Goal: Use online tool/utility: Utilize a website feature to perform a specific function

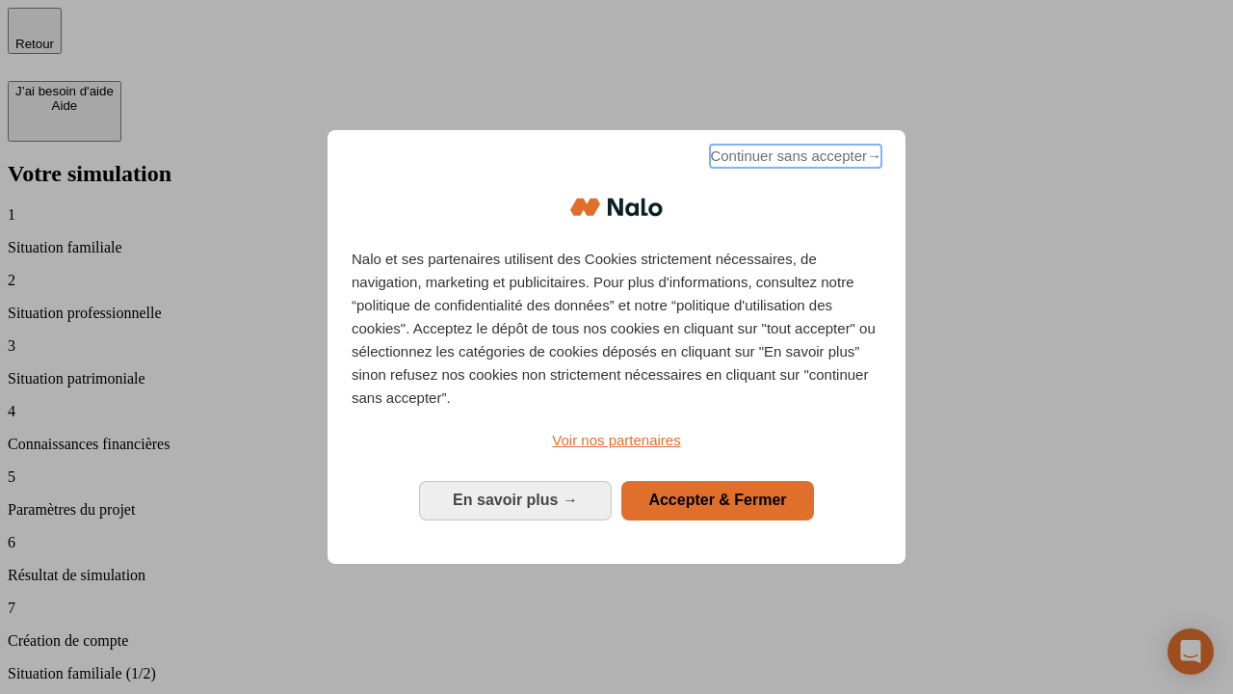
click at [794, 159] on span "Continuer sans accepter →" at bounding box center [796, 156] width 172 height 23
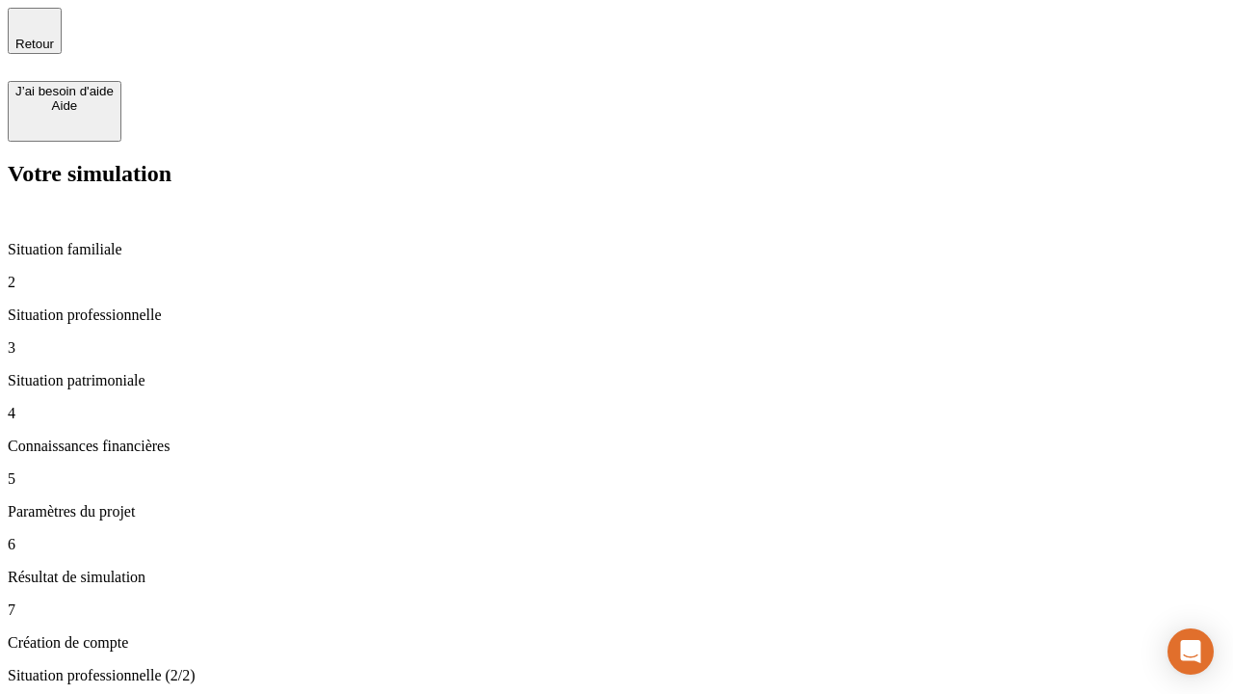
type input "30 000"
type input "1 000"
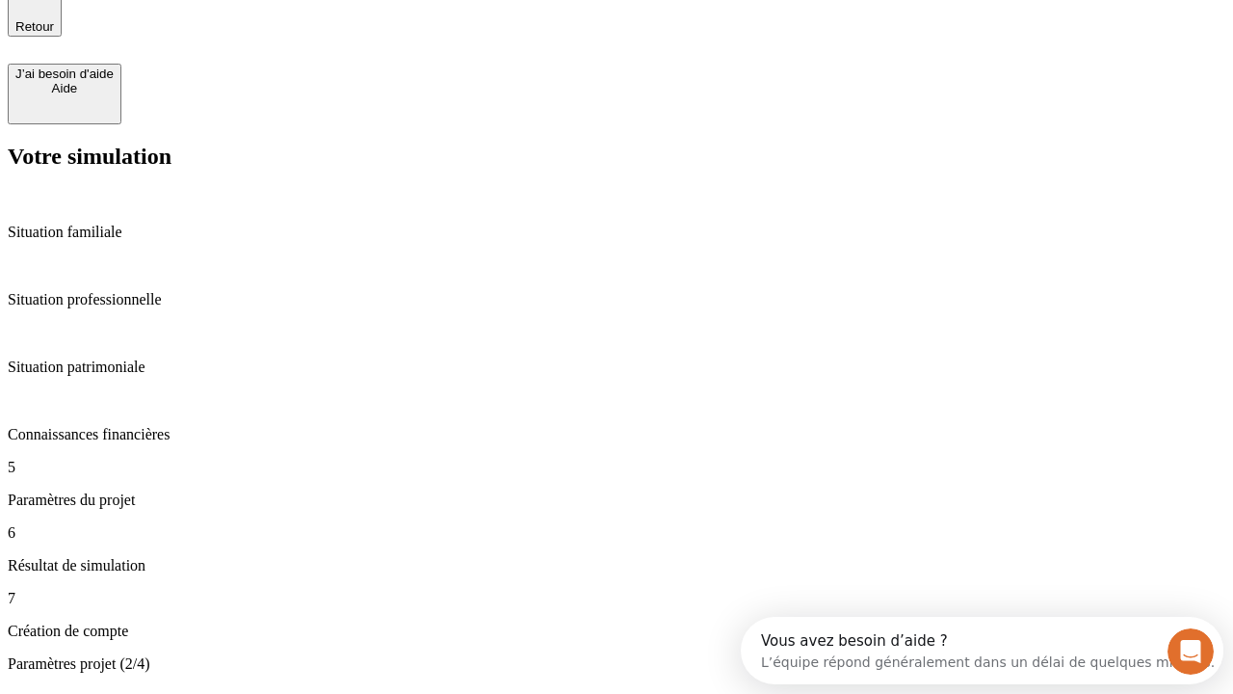
type input "65"
type input "5 000"
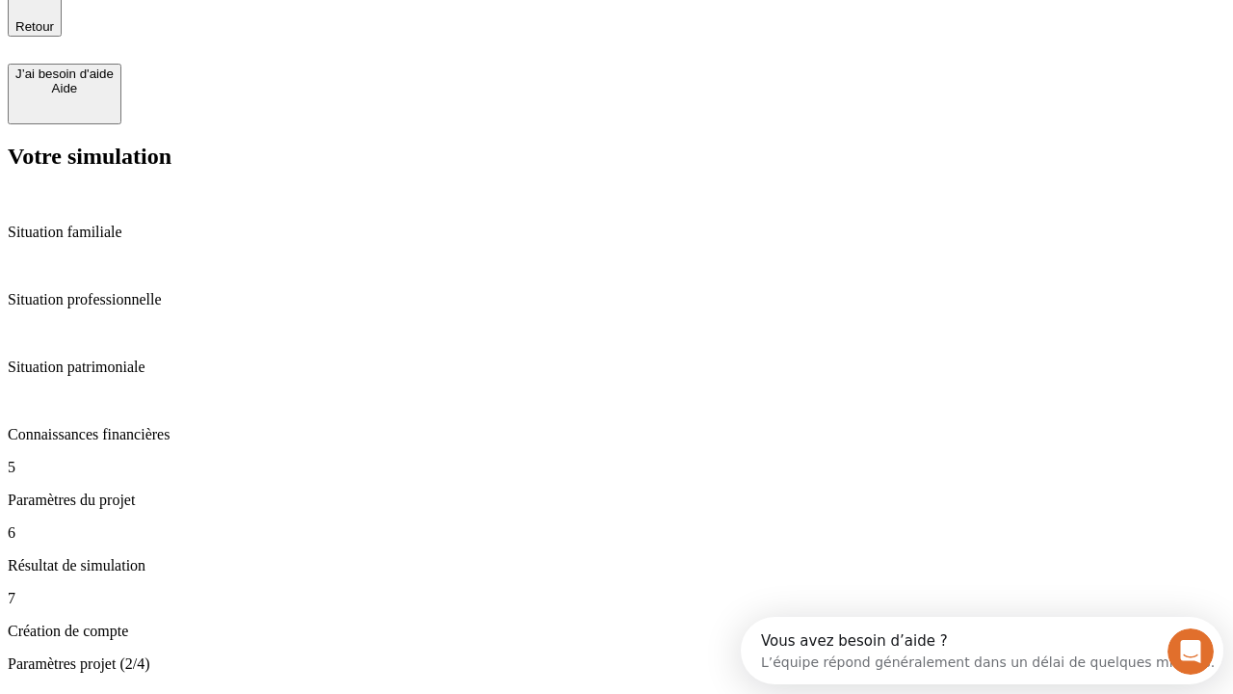
type input "640"
